Goal: Task Accomplishment & Management: Manage account settings

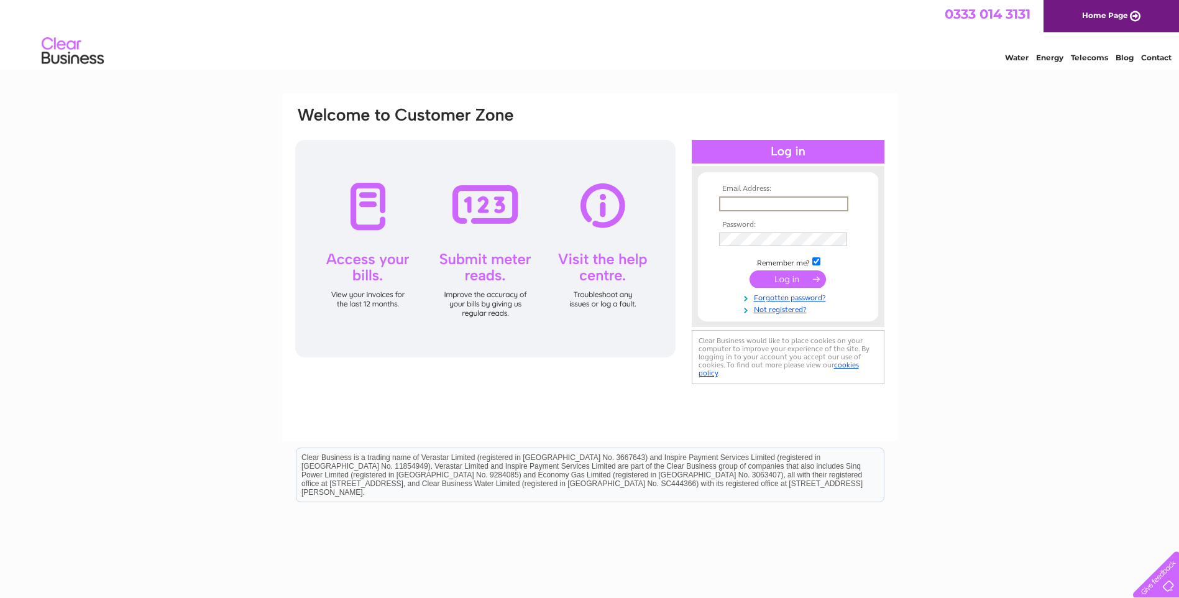
click at [738, 203] on input "text" at bounding box center [783, 203] width 129 height 15
type input "[PERSON_NAME][EMAIL_ADDRESS][DOMAIN_NAME]"
click at [749, 270] on input "submit" at bounding box center [787, 278] width 76 height 17
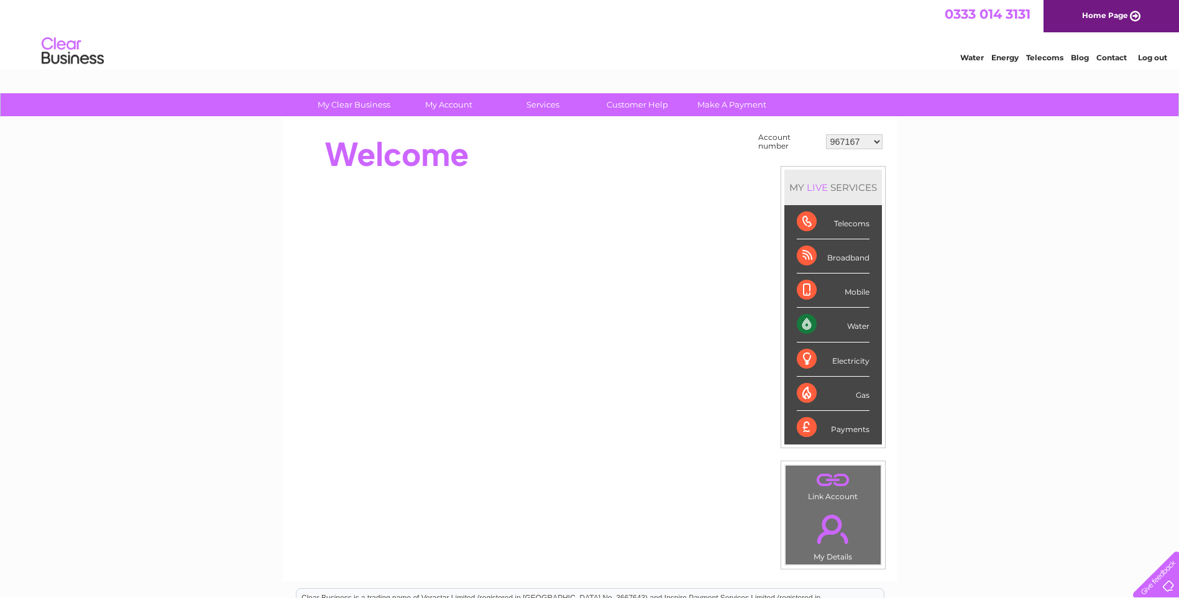
click at [876, 140] on select "967167 967195 967206 967223 967241 967243 967244 967247 967248 967250 969165 98…" at bounding box center [854, 141] width 57 height 15
